Goal: Check status: Check status

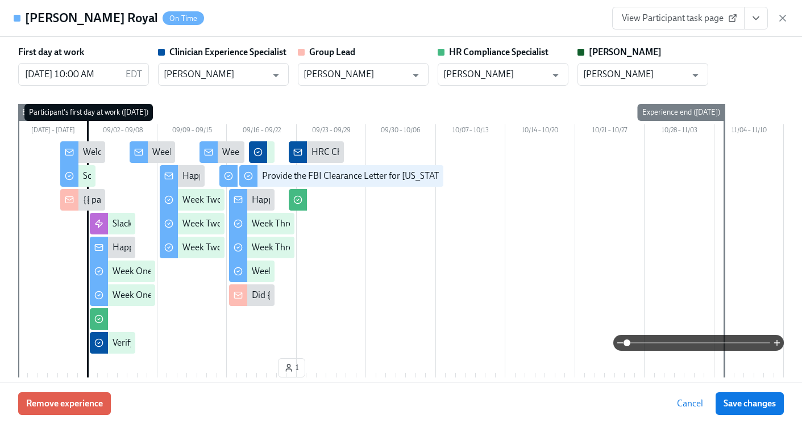
scroll to position [0, 15925]
click at [778, 15] on icon "button" at bounding box center [782, 18] width 11 height 11
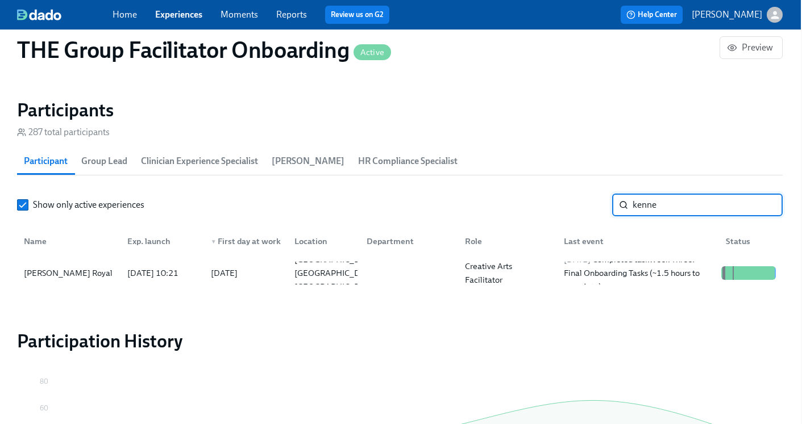
drag, startPoint x: 677, startPoint y: 201, endPoint x: 596, endPoint y: 203, distance: 81.9
click at [596, 203] on div "Show only active experiences kenne ​" at bounding box center [399, 205] width 765 height 23
type input "[PERSON_NAME]"
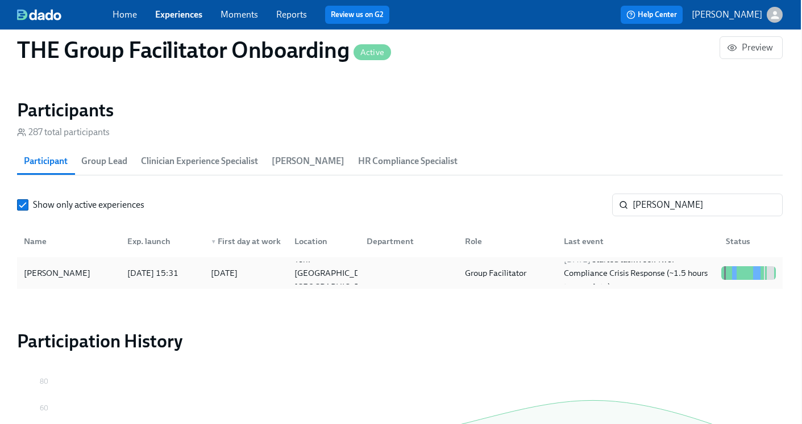
click at [571, 259] on div "[PERSON_NAME] [DATE] 15:31 2025/09/15 York [GEOGRAPHIC_DATA] US Group Facilitat…" at bounding box center [399, 273] width 765 height 32
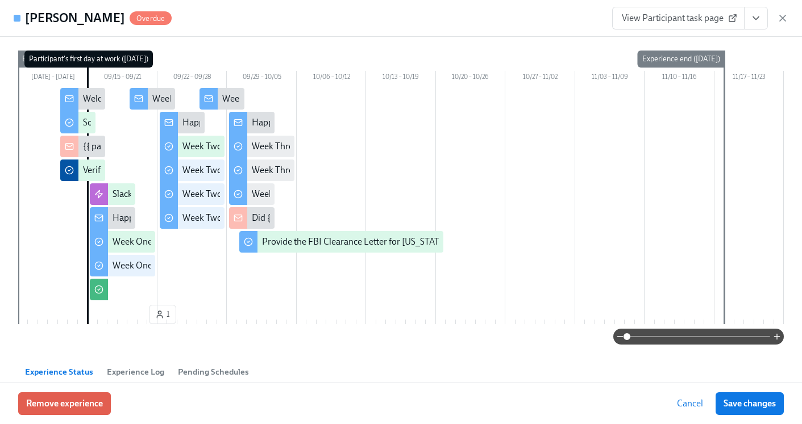
scroll to position [55, 0]
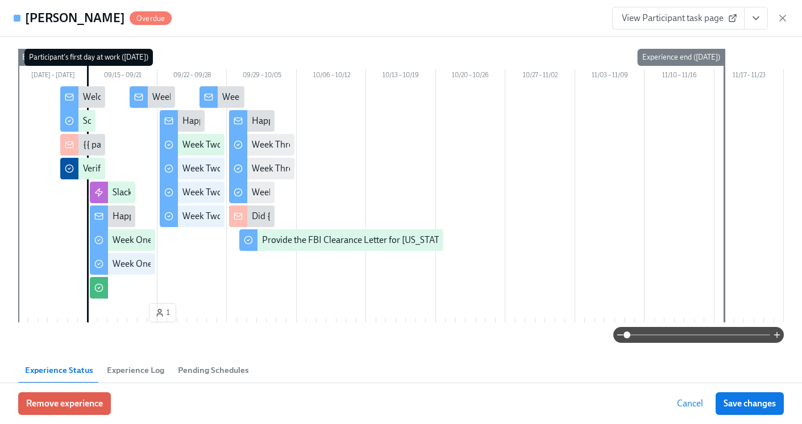
click at [753, 21] on icon "View task page" at bounding box center [755, 18] width 11 height 11
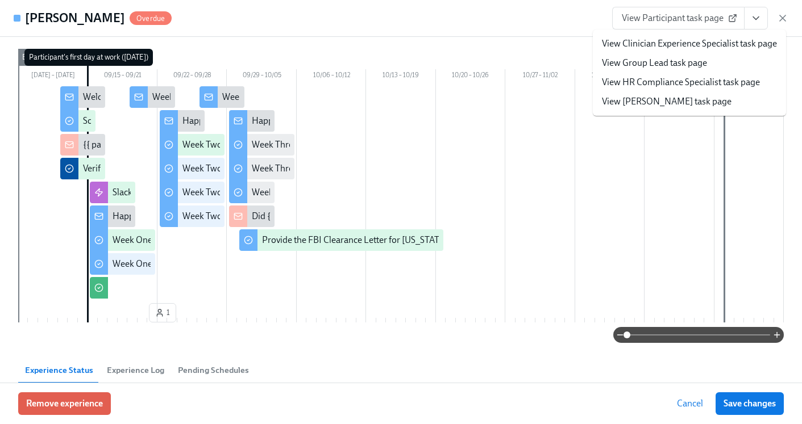
click at [498, 51] on div "[DATE] – [DATE] 09/15 – 09/21 09/22 – 09/28 09/29 – 10/05 10/06 – 10/12 10/13 –…" at bounding box center [400, 188] width 765 height 278
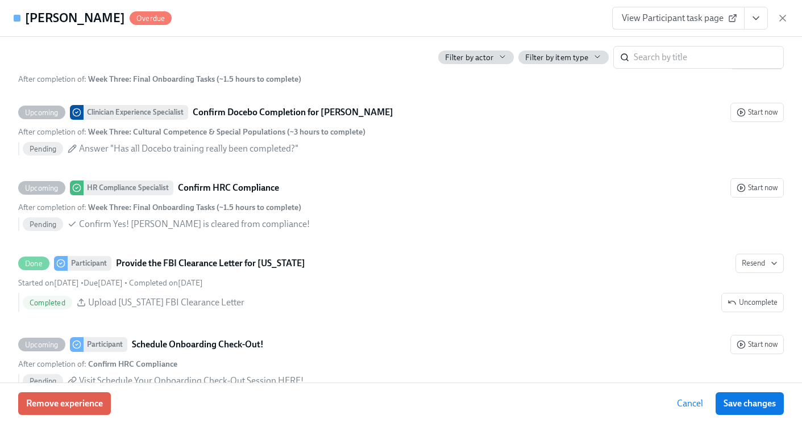
scroll to position [2674, 0]
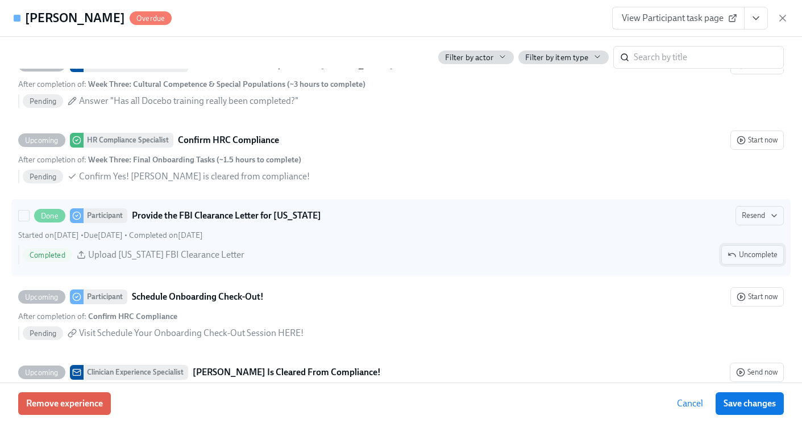
click at [738, 257] on span "Uncomplete" at bounding box center [752, 254] width 50 height 11
click at [744, 406] on span "Save changes" at bounding box center [749, 403] width 52 height 11
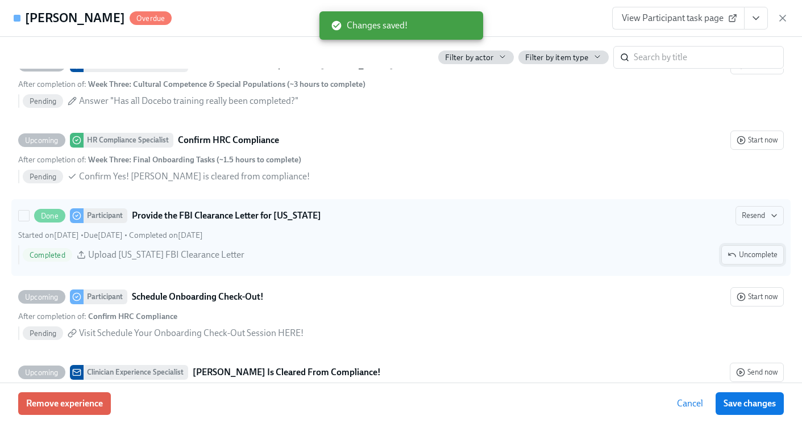
click at [742, 255] on span "Uncomplete" at bounding box center [752, 254] width 50 height 11
click at [752, 405] on span "Save changes" at bounding box center [749, 403] width 52 height 11
